Goal: Task Accomplishment & Management: Manage account settings

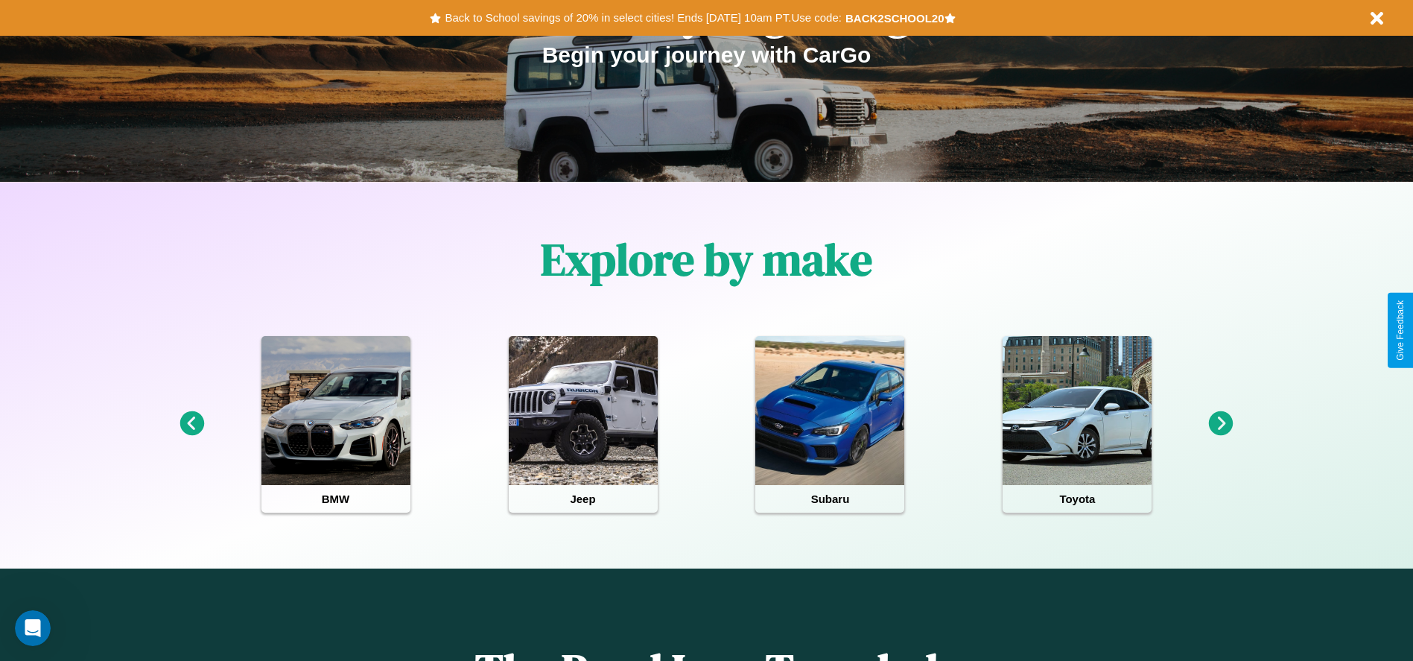
scroll to position [309, 0]
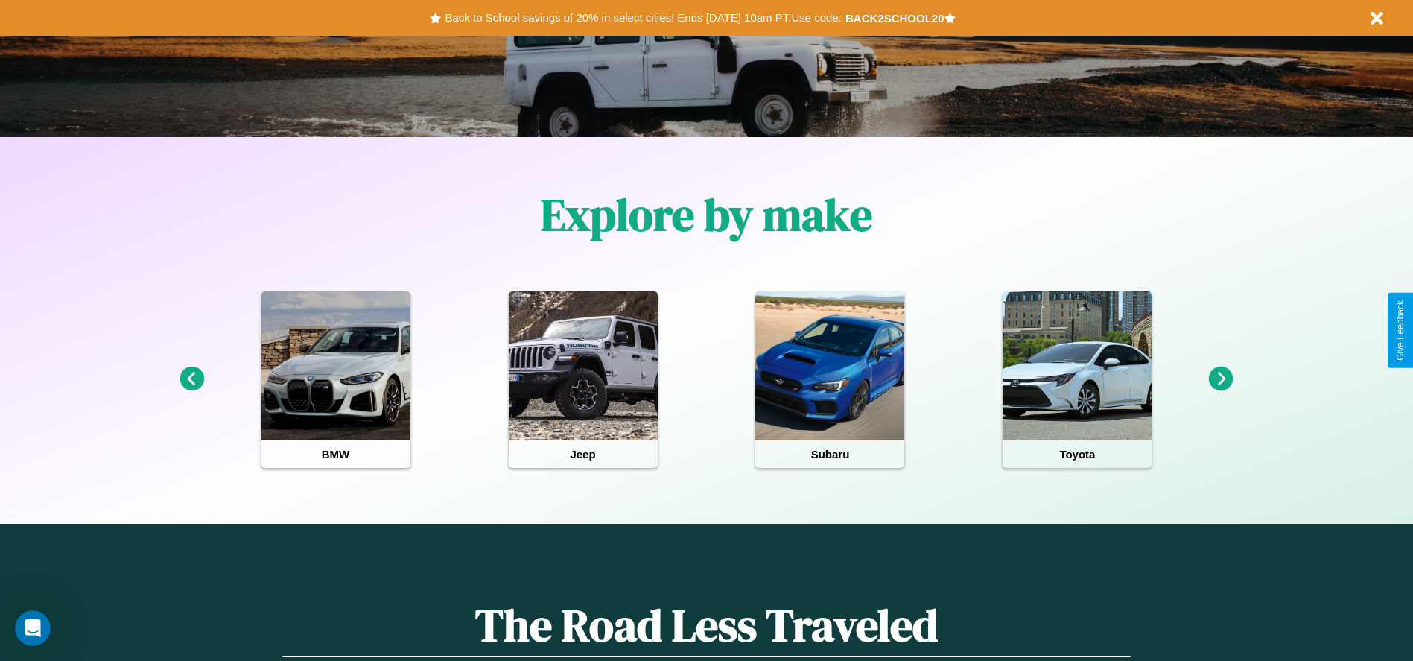
click at [1221, 379] on icon at bounding box center [1221, 378] width 25 height 25
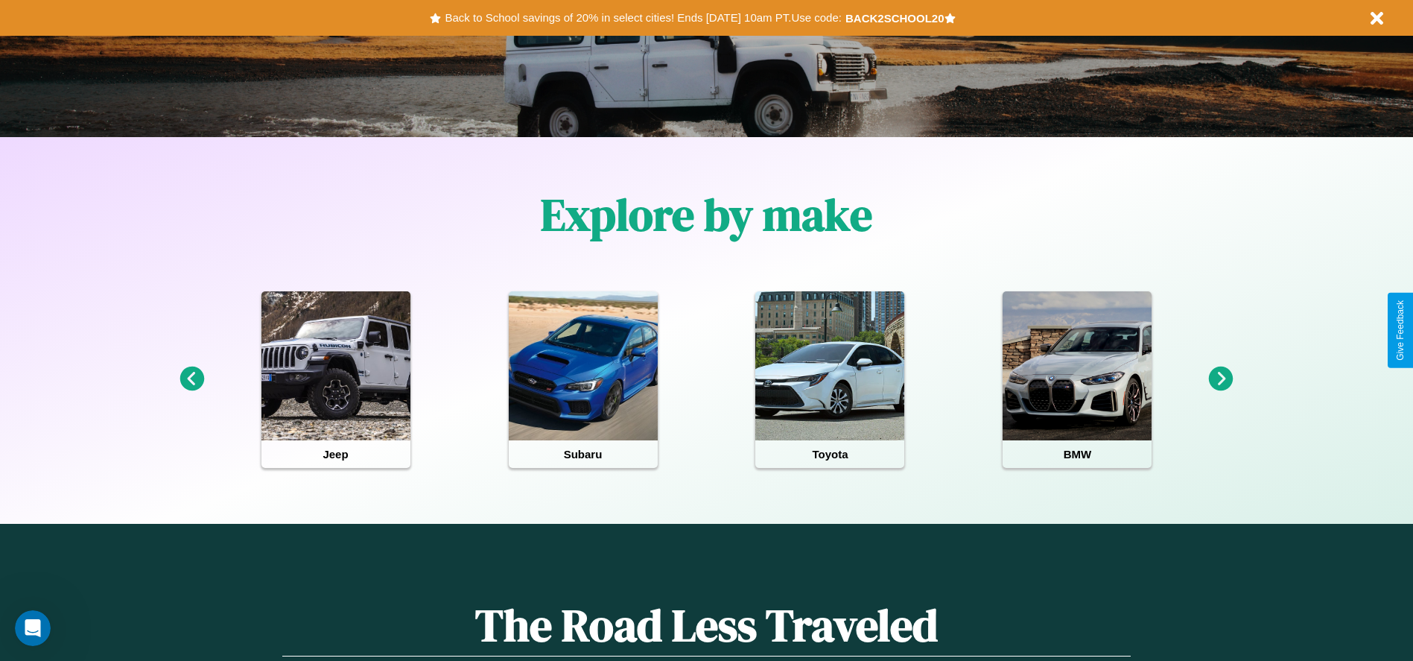
click at [1221, 379] on icon at bounding box center [1221, 378] width 25 height 25
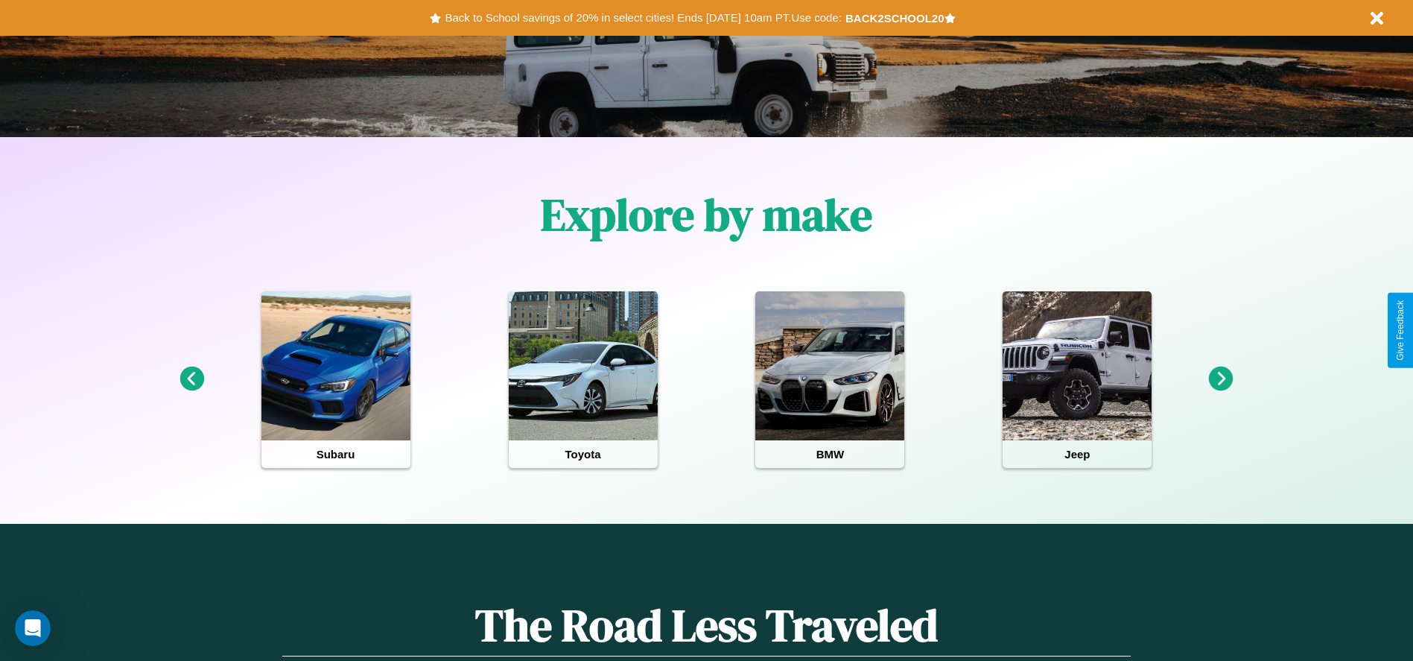
click at [1221, 379] on icon at bounding box center [1221, 378] width 25 height 25
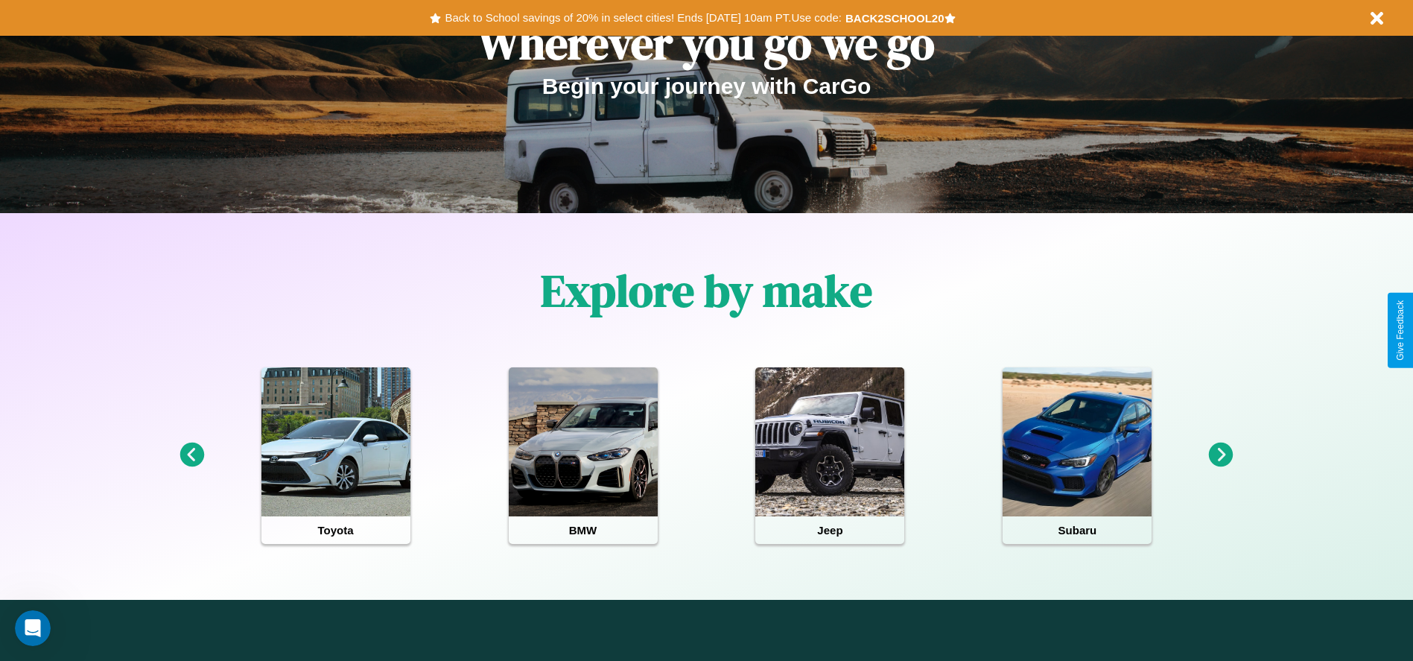
scroll to position [0, 0]
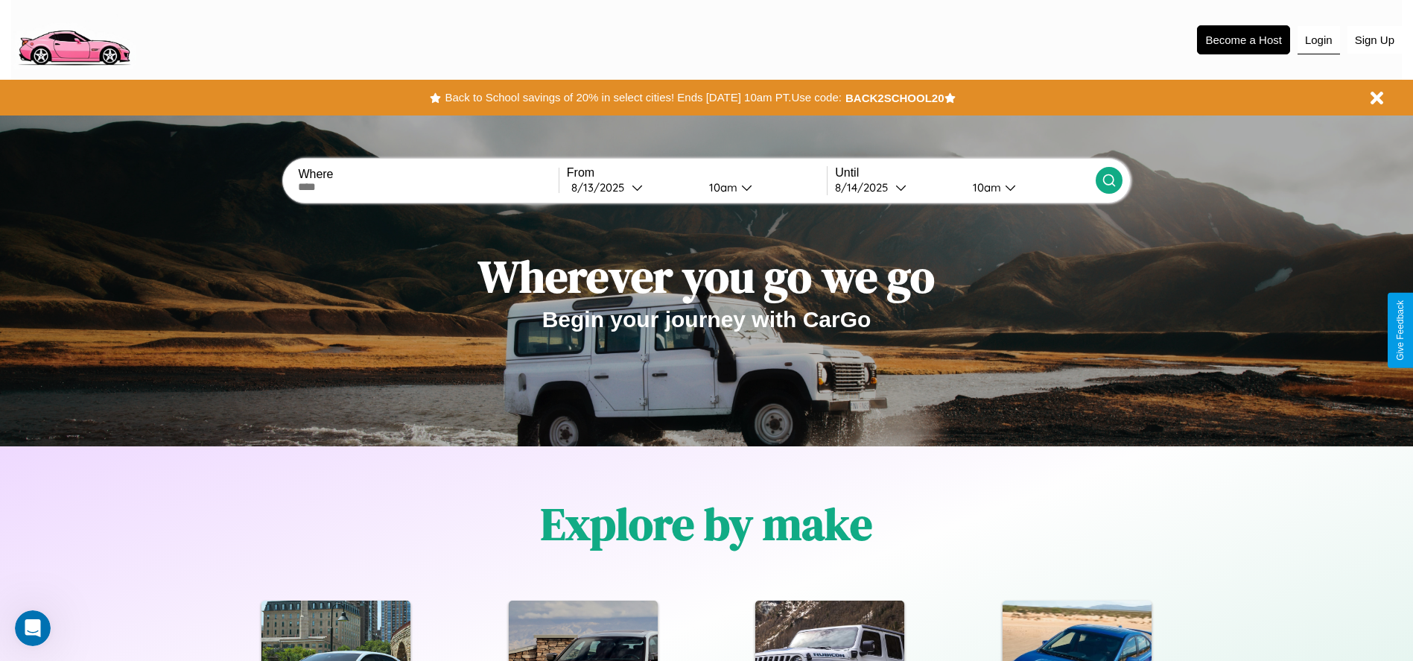
click at [1318, 39] on button "Login" at bounding box center [1318, 40] width 42 height 28
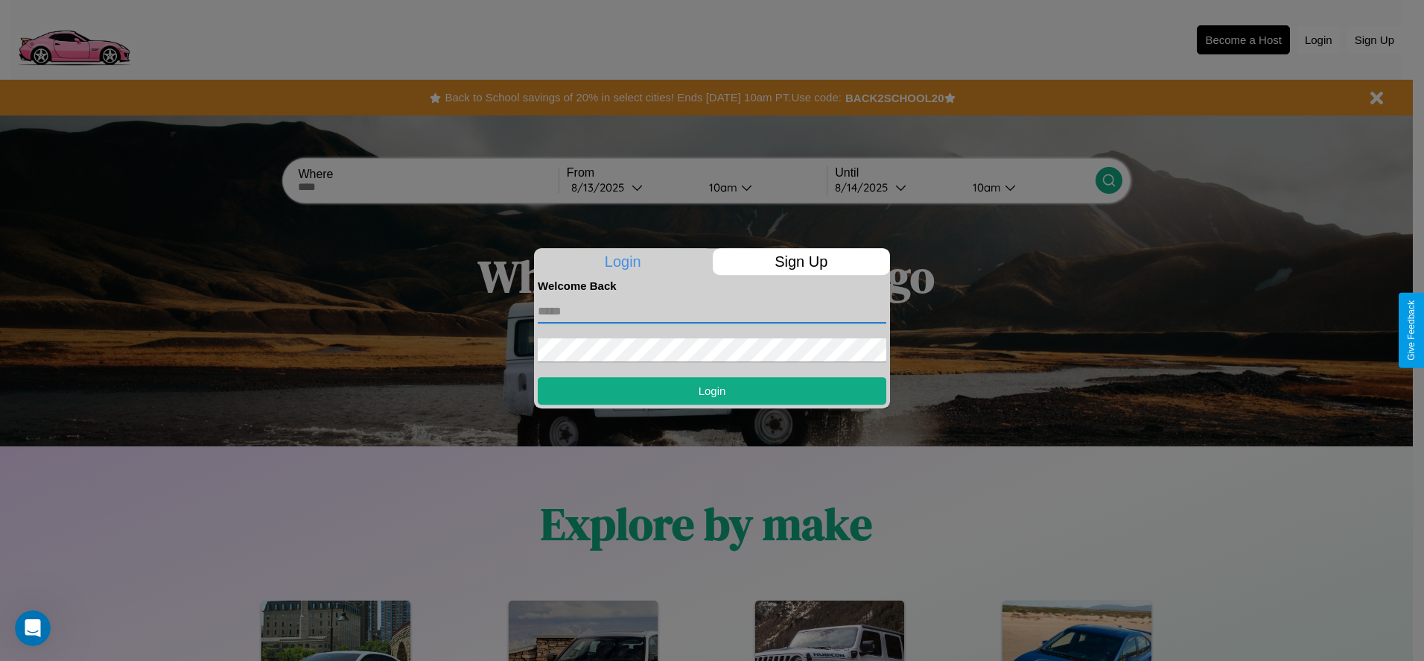
click at [712, 311] on input "text" at bounding box center [712, 311] width 349 height 24
type input "**********"
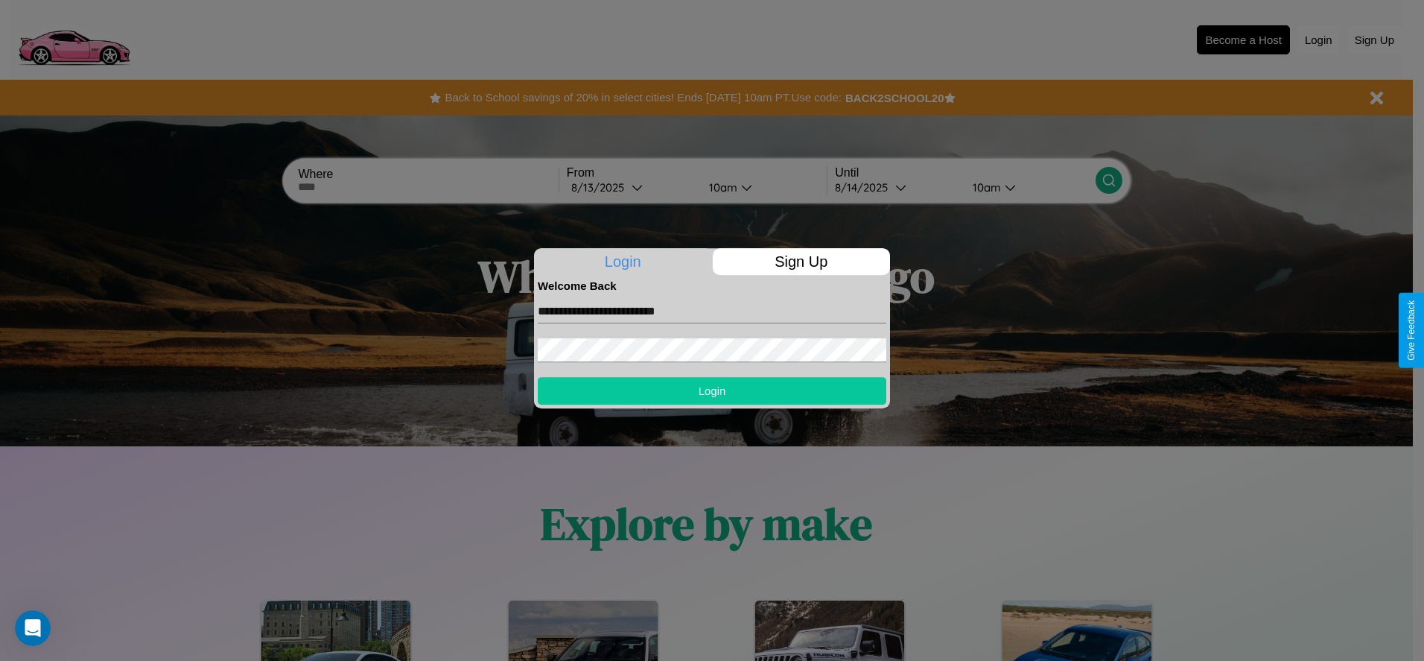
click at [712, 390] on button "Login" at bounding box center [712, 391] width 349 height 28
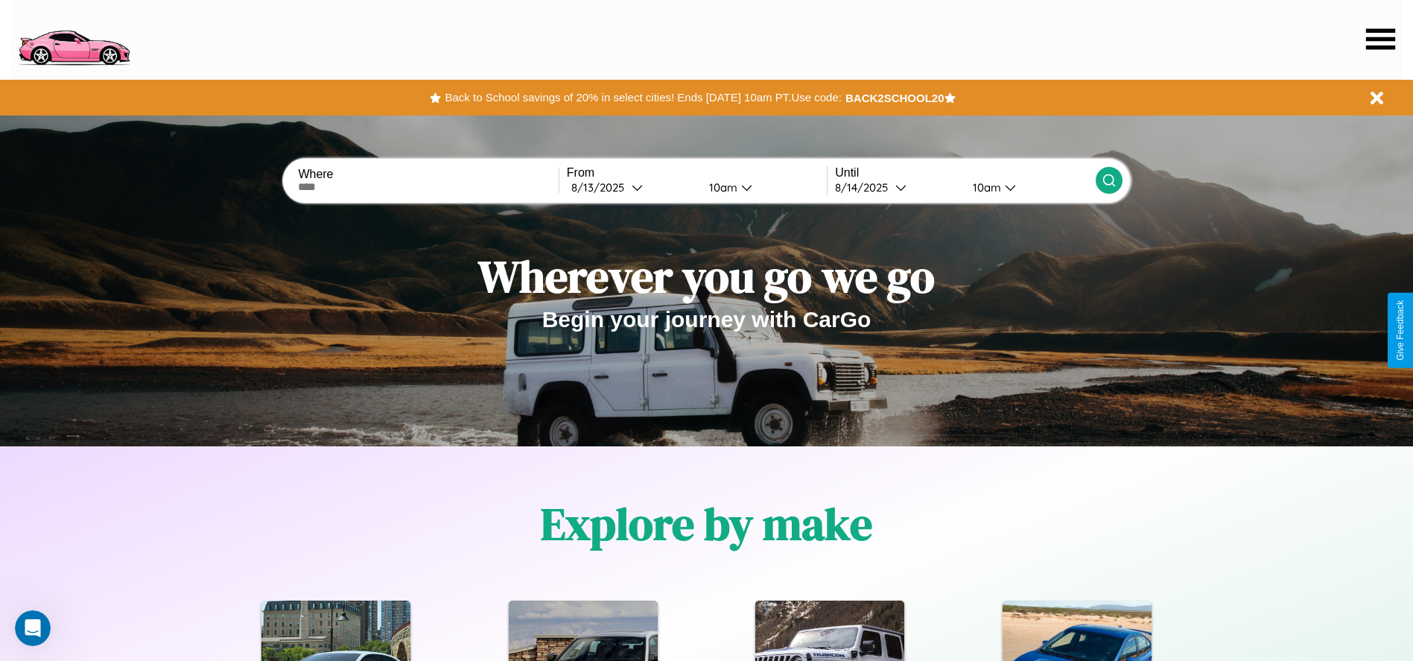
click at [1380, 39] on icon at bounding box center [1380, 38] width 29 height 21
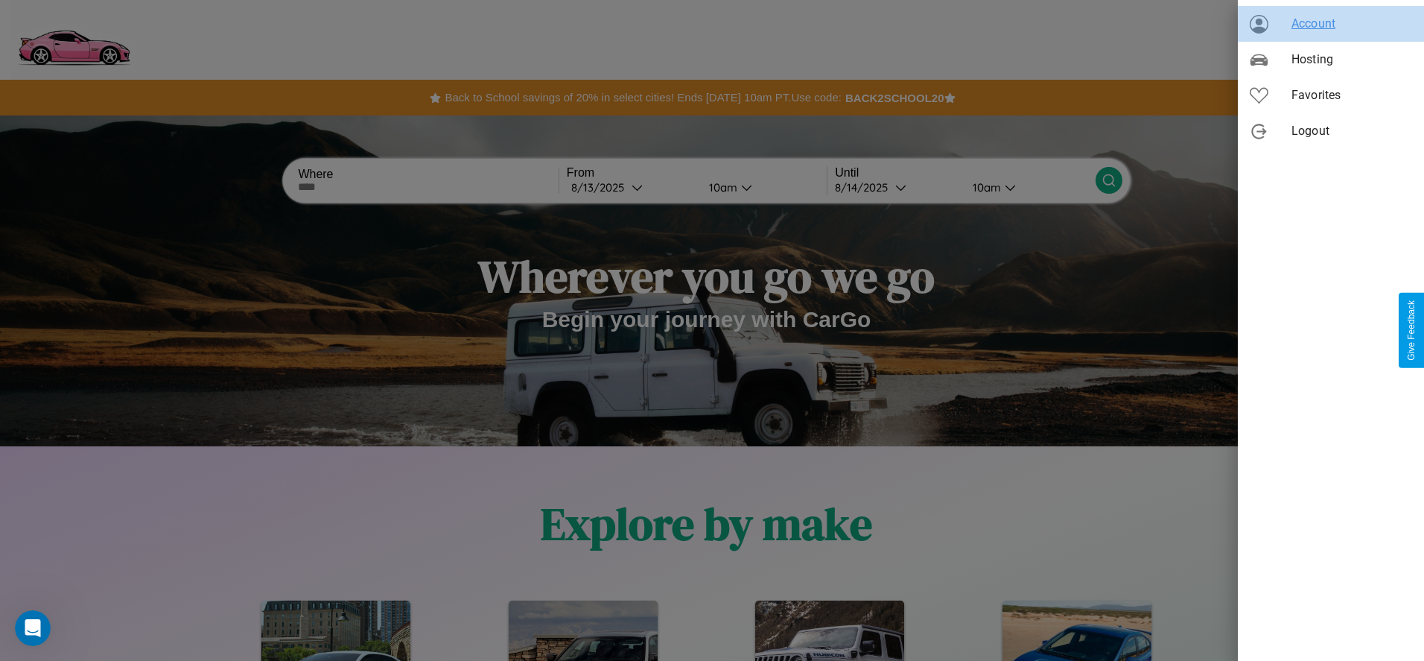
click at [1331, 24] on span "Account" at bounding box center [1351, 24] width 121 height 18
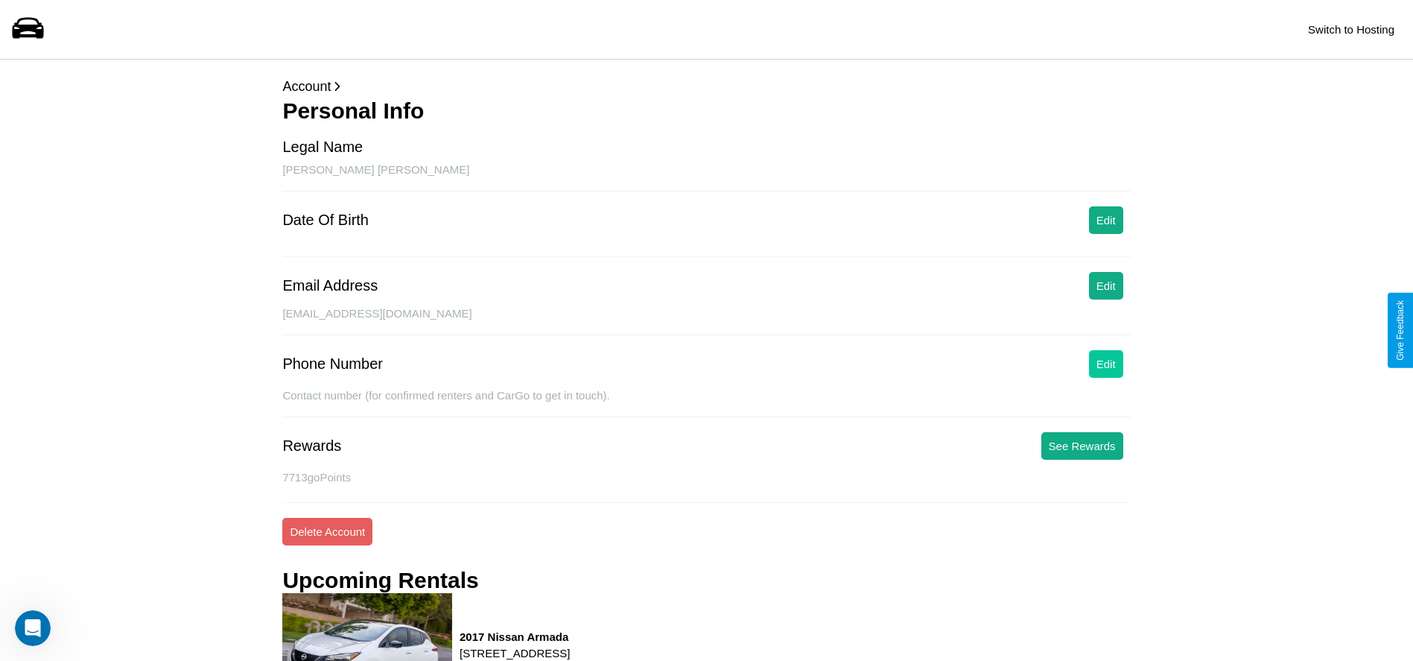
click at [1105, 363] on button "Edit" at bounding box center [1106, 364] width 34 height 28
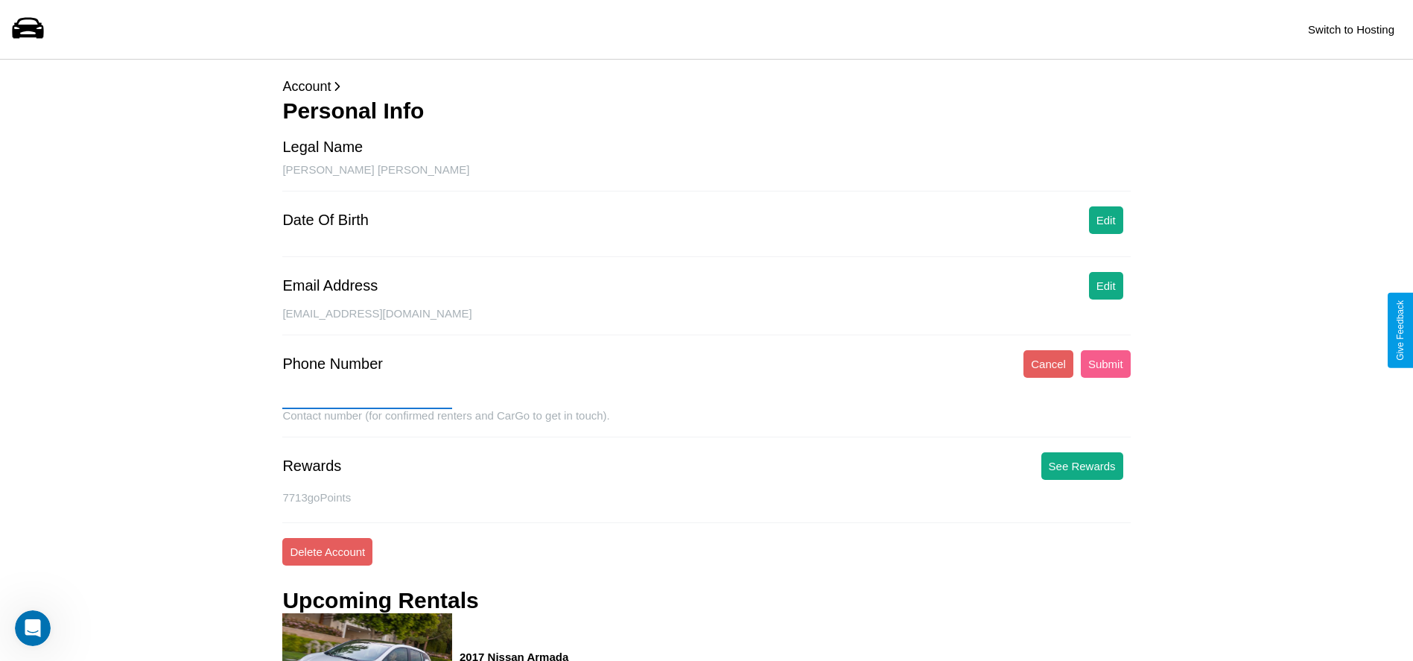
click at [367, 397] on input "text" at bounding box center [367, 397] width 170 height 24
type input "**********"
click at [1105, 363] on button "Submit" at bounding box center [1106, 364] width 50 height 28
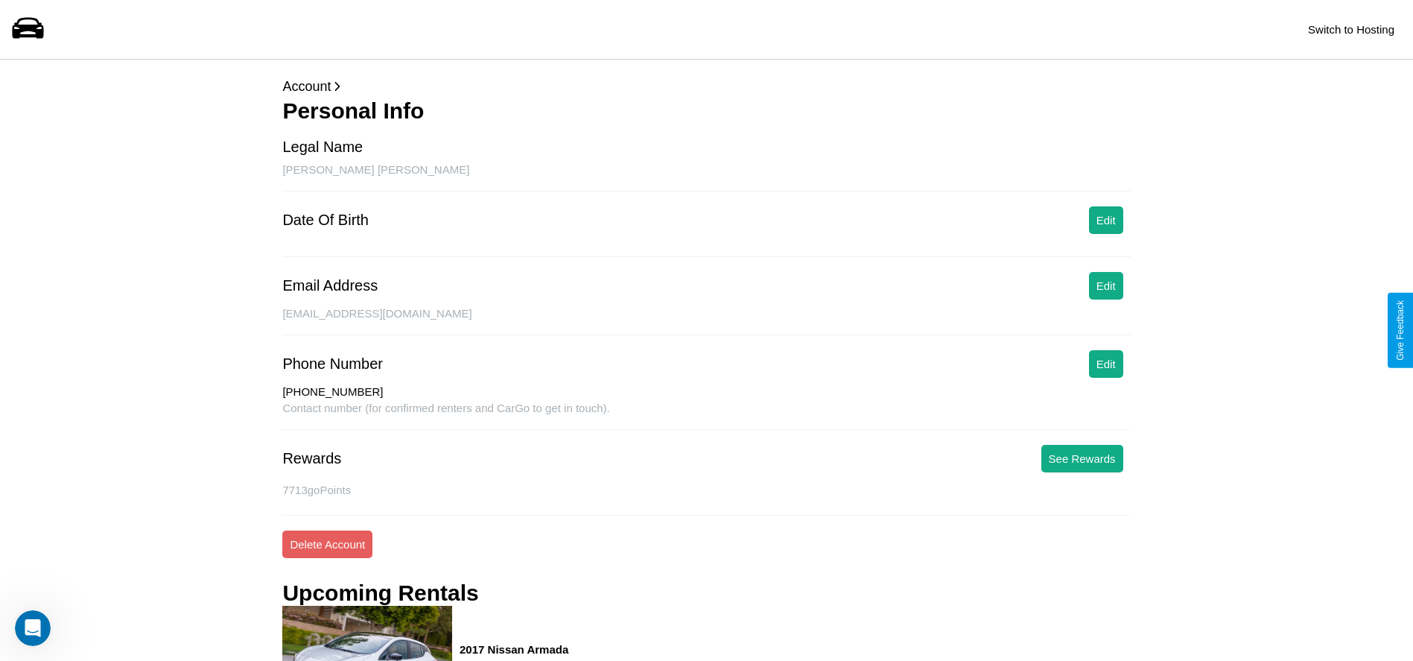
scroll to position [428, 0]
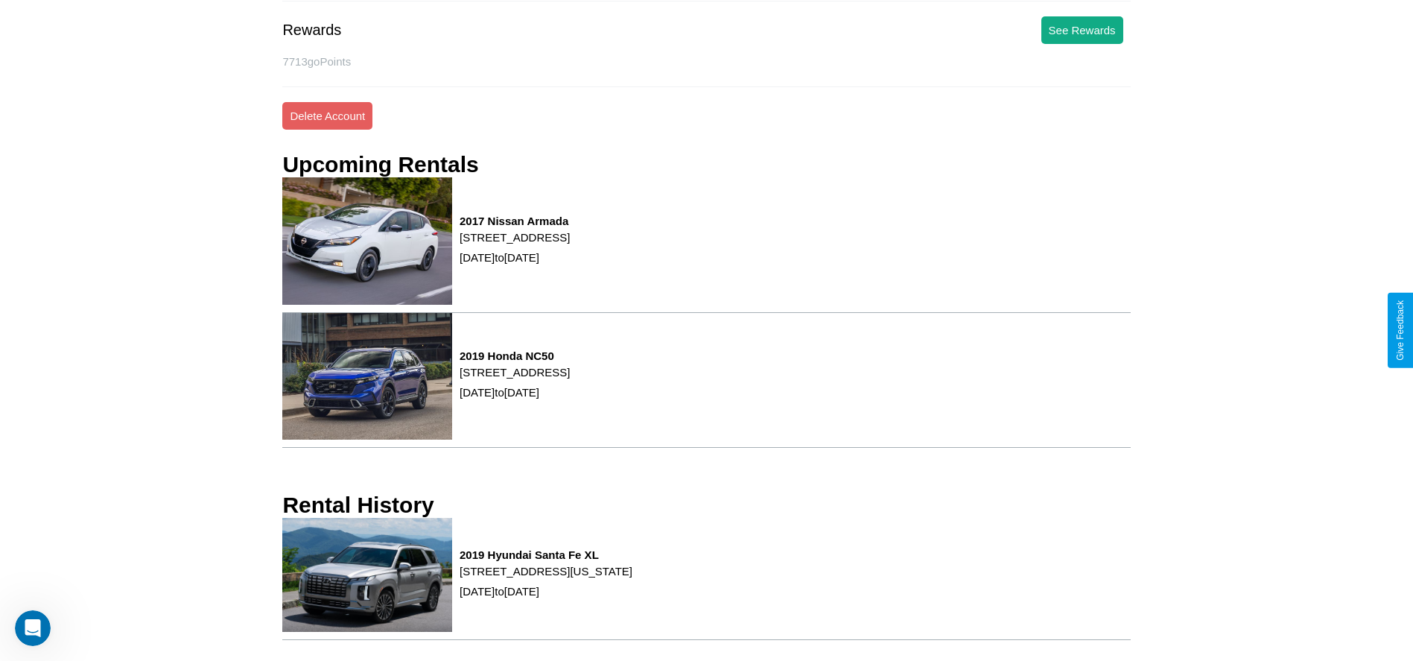
click at [632, 579] on p "[STREET_ADDRESS][US_STATE]" at bounding box center [545, 571] width 173 height 20
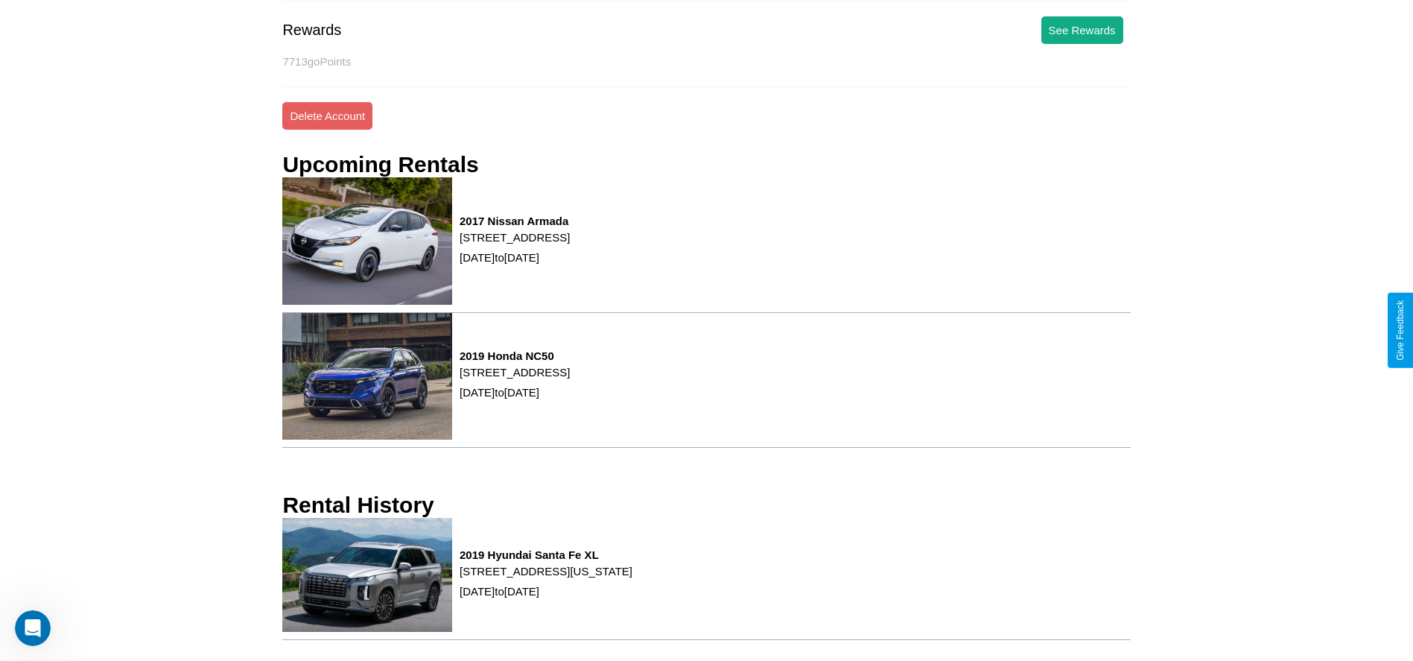
click at [632, 579] on p "[STREET_ADDRESS][US_STATE]" at bounding box center [545, 571] width 173 height 20
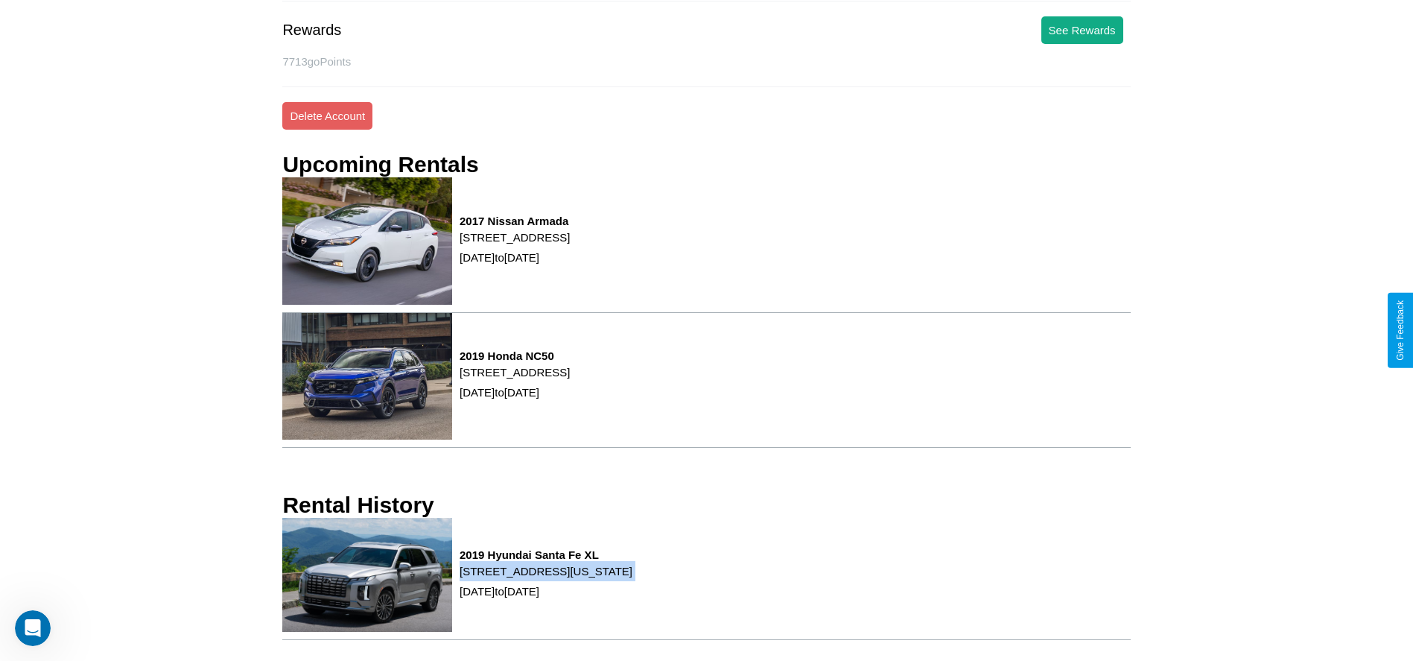
click at [632, 579] on p "[STREET_ADDRESS][US_STATE]" at bounding box center [545, 571] width 173 height 20
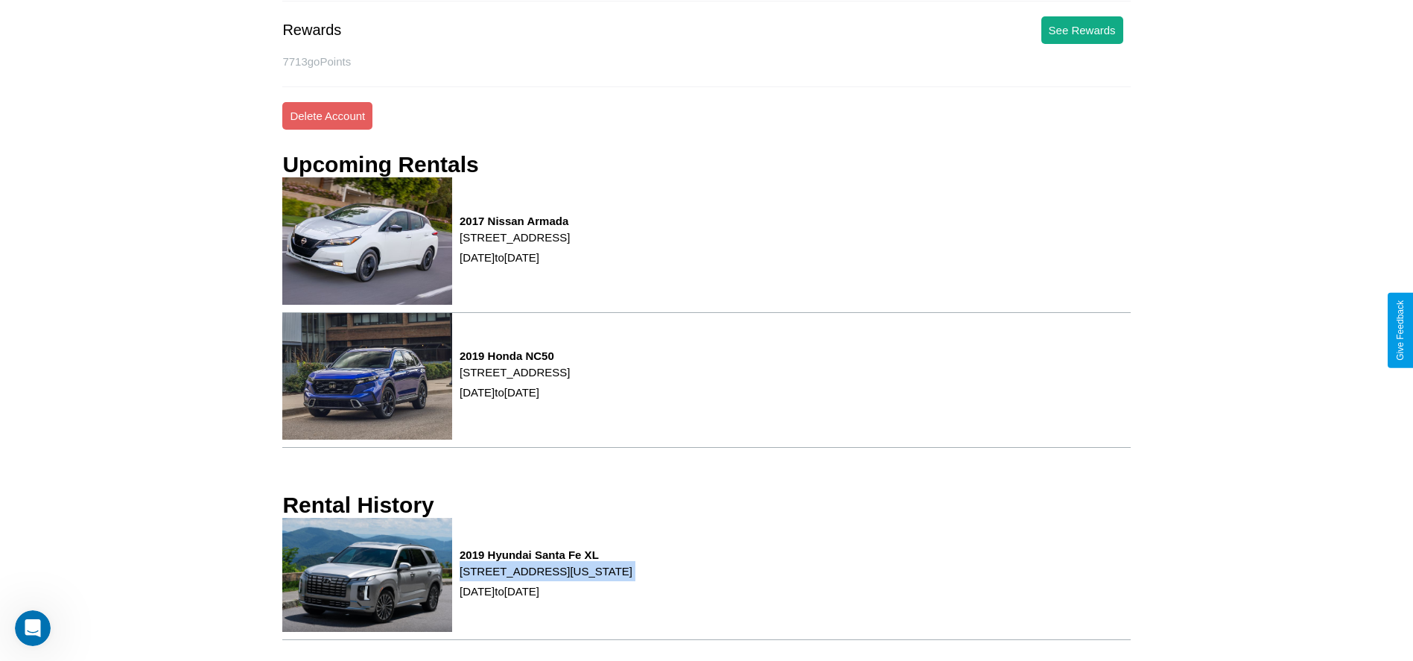
click at [632, 579] on p "[STREET_ADDRESS][US_STATE]" at bounding box center [545, 571] width 173 height 20
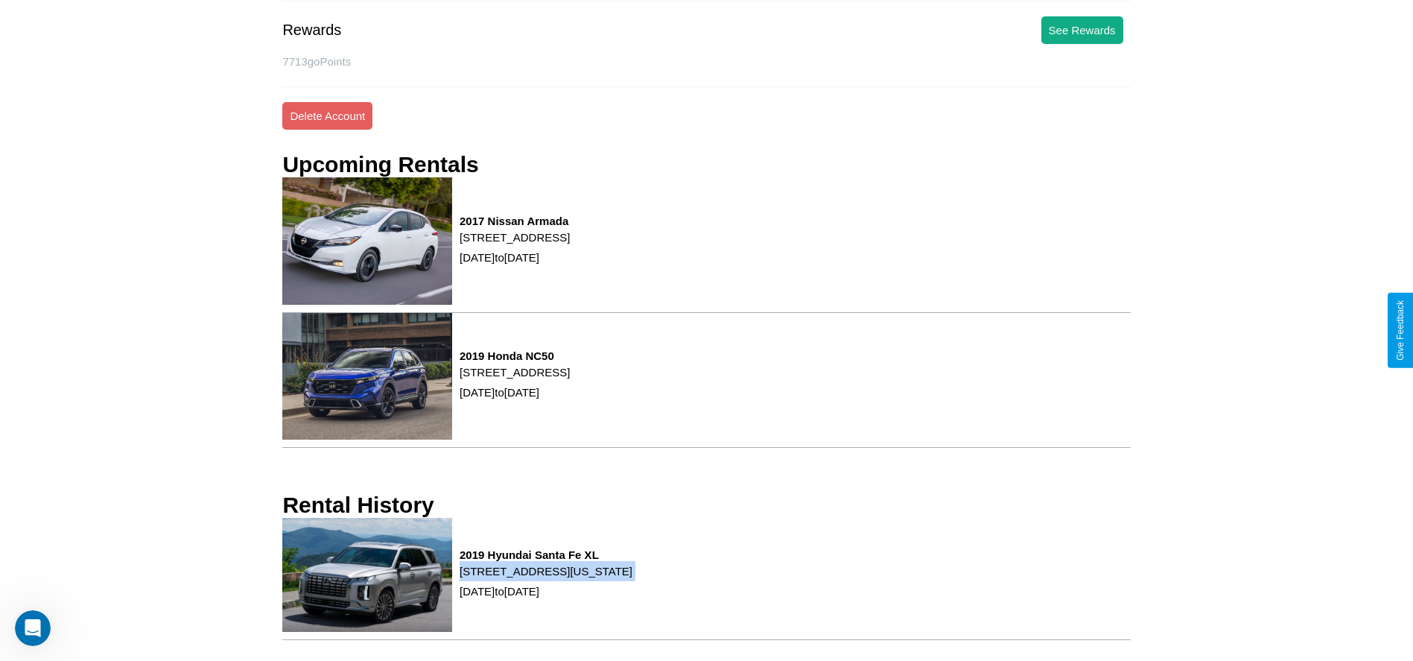
click at [632, 579] on p "[STREET_ADDRESS][US_STATE]" at bounding box center [545, 571] width 173 height 20
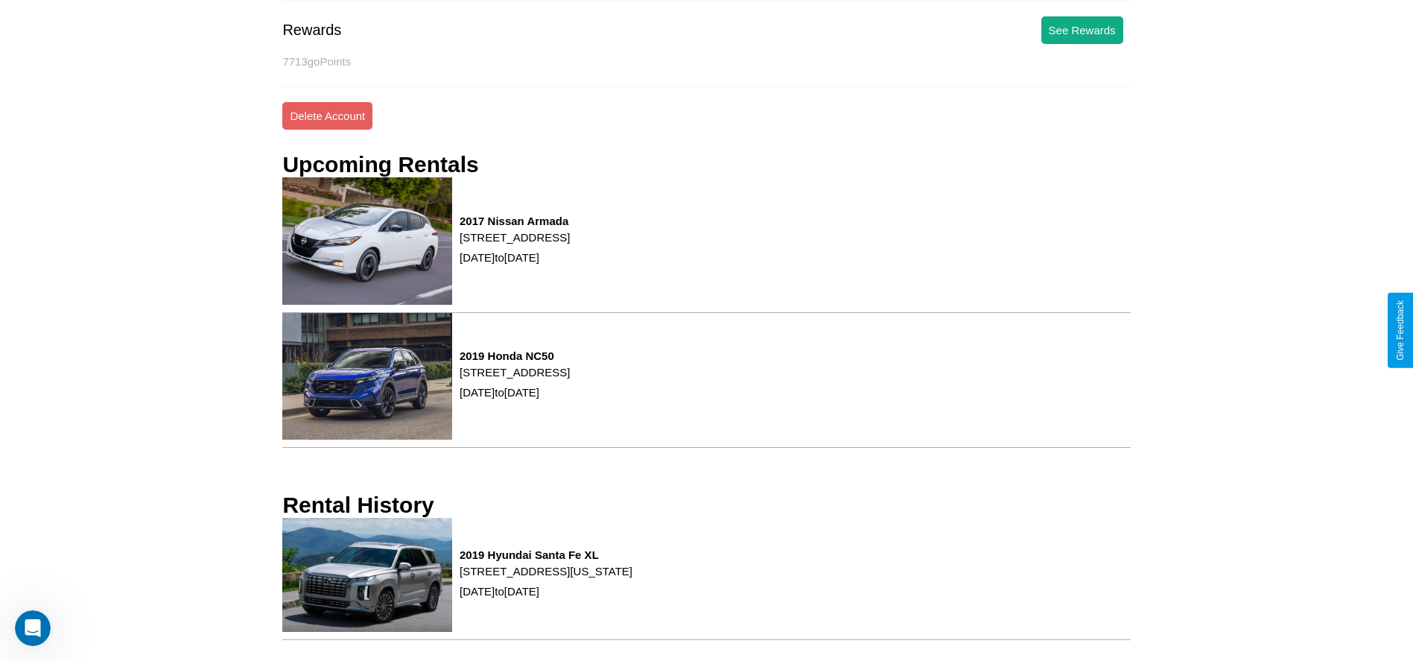
scroll to position [0, 0]
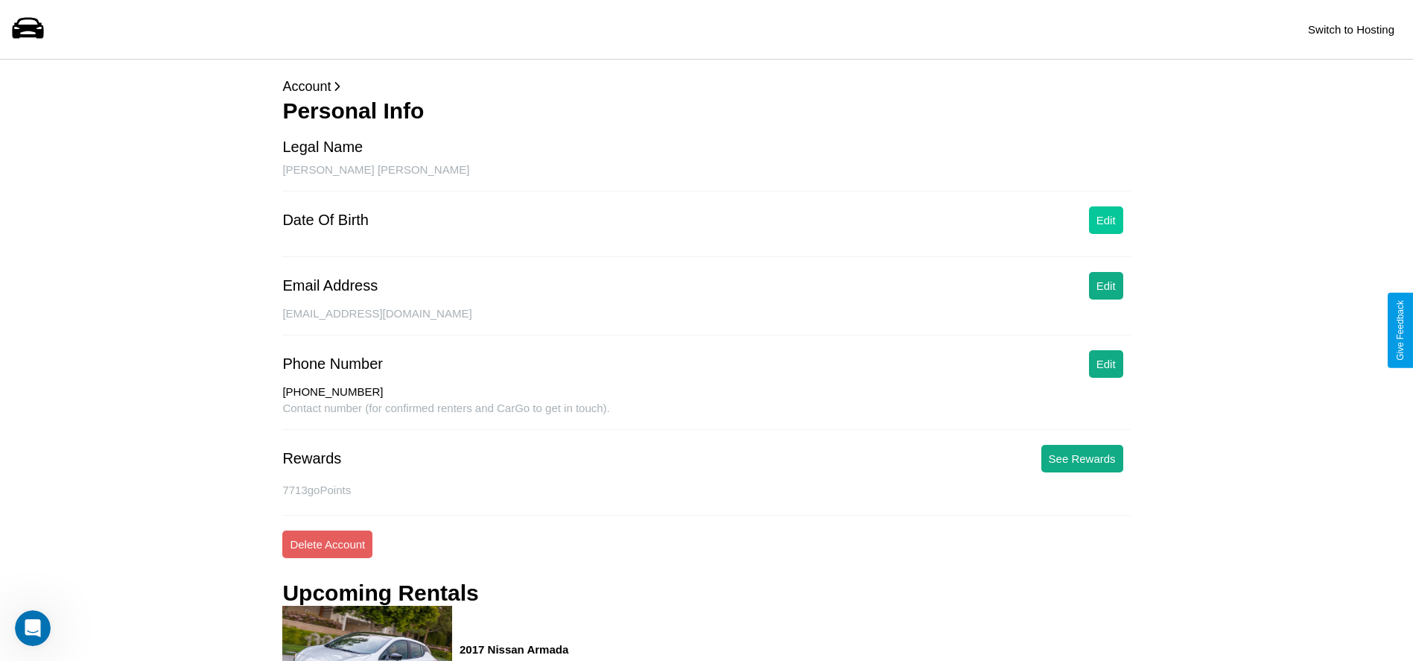
click at [1105, 220] on button "Edit" at bounding box center [1106, 220] width 34 height 28
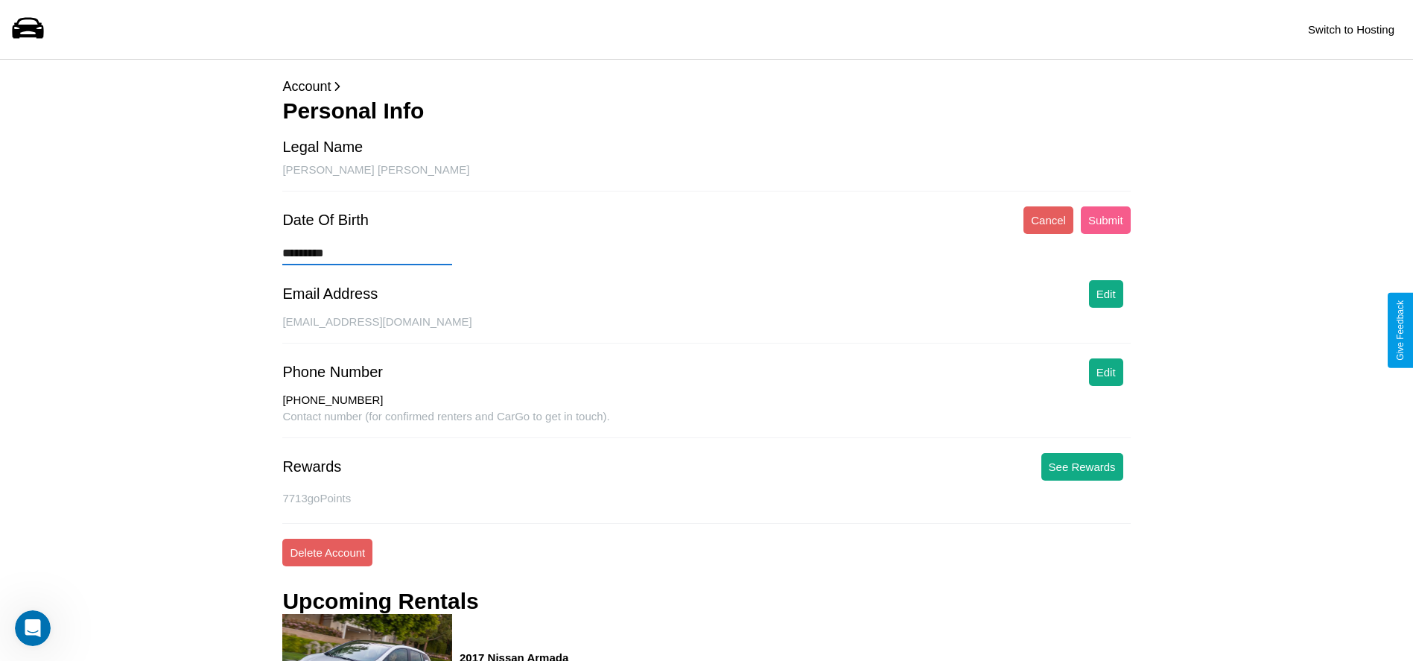
type input "**********"
